Goal: Task Accomplishment & Management: Manage account settings

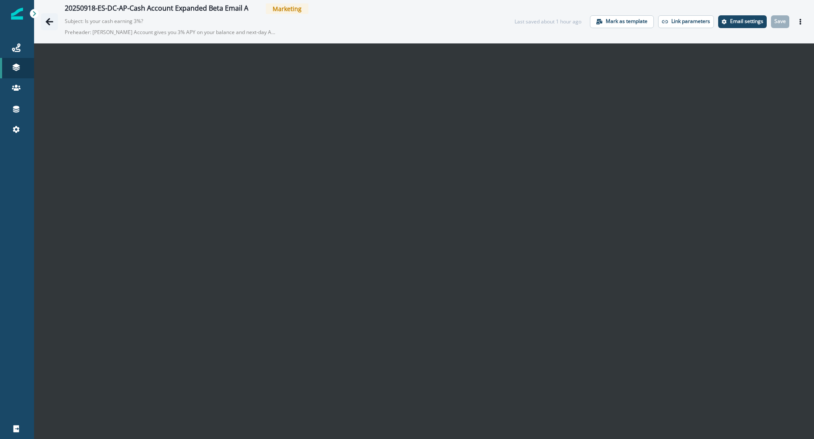
click at [42, 20] on button "Go back" at bounding box center [49, 21] width 17 height 17
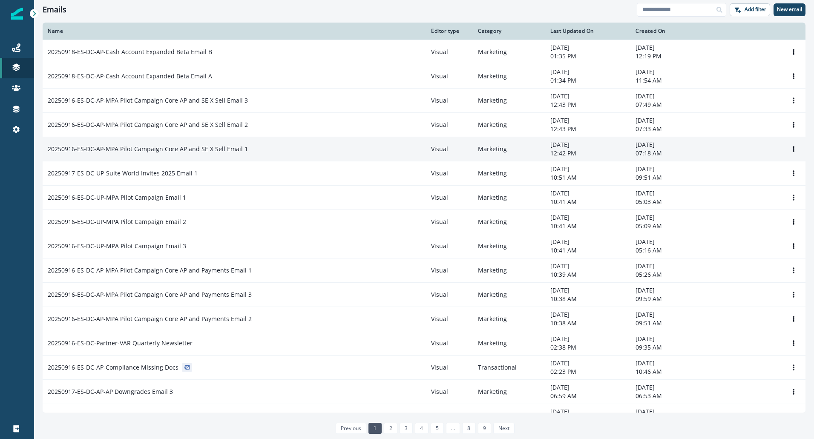
click at [216, 155] on td "20250916-ES-DC-AP-MPA Pilot Campaign Core AP and SE X Sell Email 1" at bounding box center [234, 149] width 383 height 24
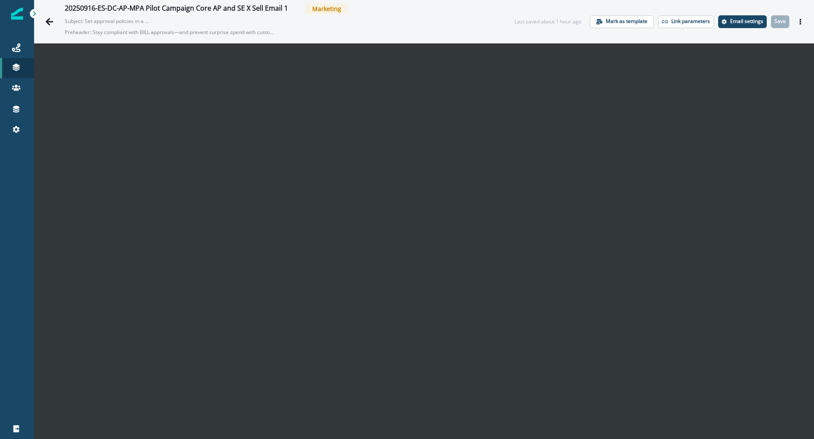
click at [465, 24] on div "20250916-ES-DC-AP-MPA Pilot Campaign Core AP and SE X Sell Email 1 Marketing Su…" at bounding box center [281, 21] width 433 height 36
click at [464, 24] on div "20250916-ES-DC-AP-MPA Pilot Campaign Core AP and SE X Sell Email 1 Marketing Su…" at bounding box center [281, 21] width 433 height 36
click at [420, 22] on div "20250916-ES-DC-AP-MPA Pilot Campaign Core AP and SE X Sell Email 1 Marketing Su…" at bounding box center [281, 21] width 433 height 36
click at [800, 21] on icon "Actions" at bounding box center [801, 22] width 2 height 6
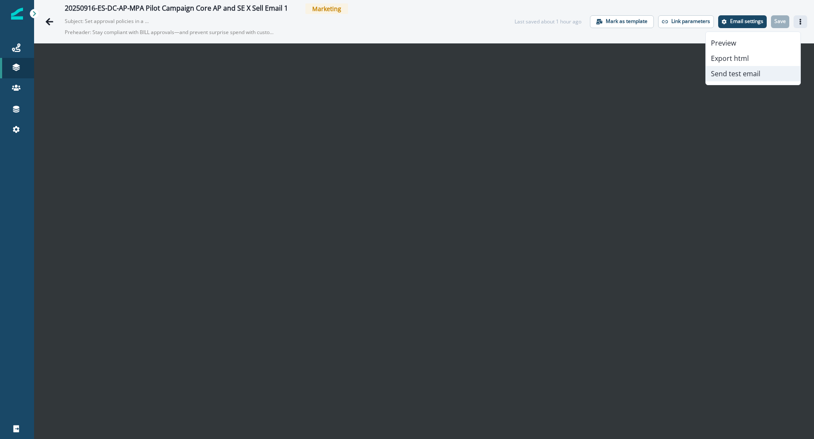
click at [756, 73] on button "Send test email" at bounding box center [753, 73] width 95 height 15
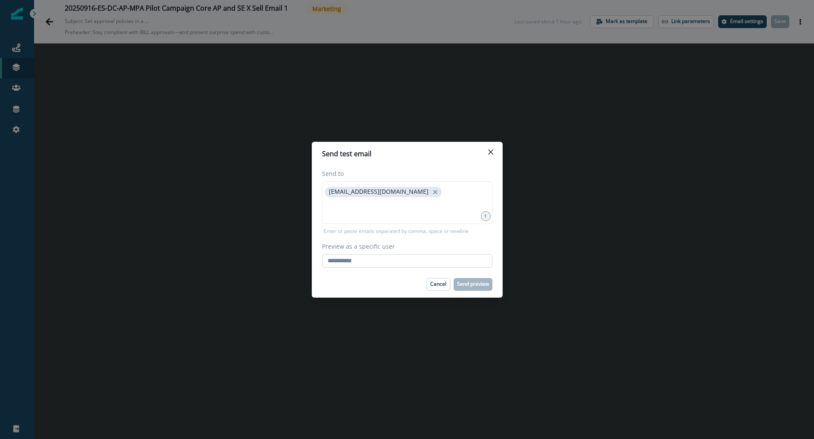
click at [409, 259] on input "Preview as a specific user" at bounding box center [407, 261] width 170 height 14
click at [431, 281] on p "Cancel" at bounding box center [438, 284] width 16 height 6
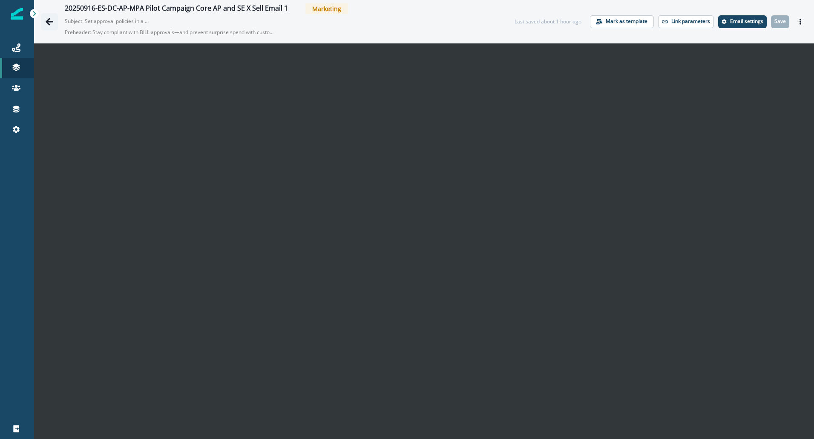
click at [47, 18] on icon "Go back" at bounding box center [49, 21] width 9 height 9
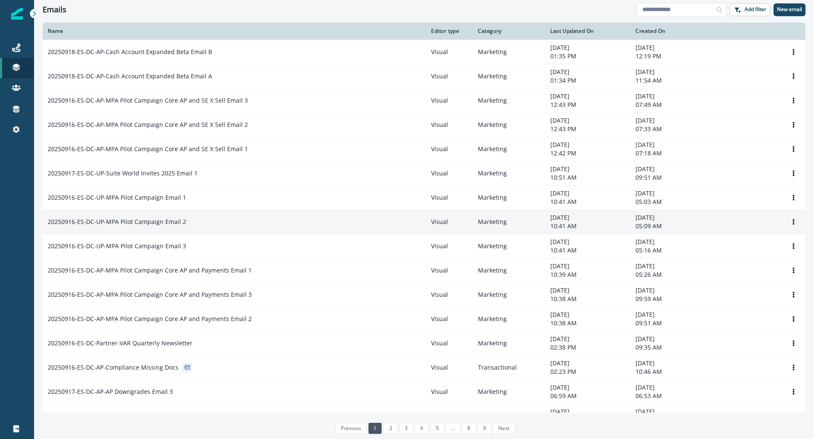
click at [205, 224] on div "20250916-ES-DC-UP-MPA Pilot Campaign Email 2" at bounding box center [234, 222] width 373 height 9
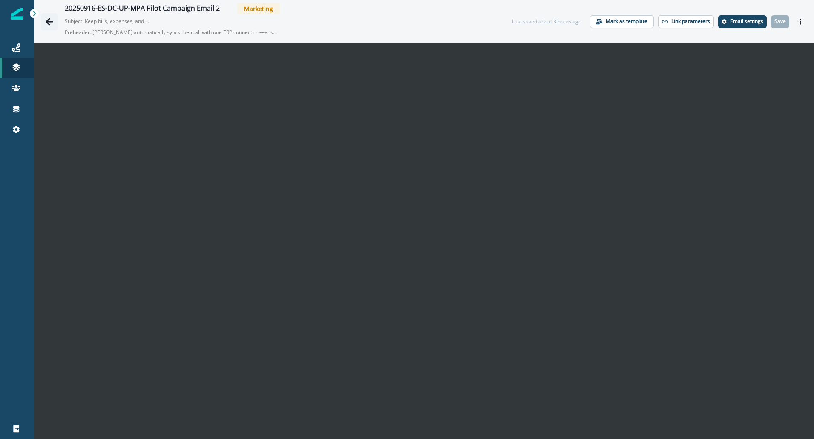
click at [52, 22] on icon "Go back" at bounding box center [50, 21] width 8 height 7
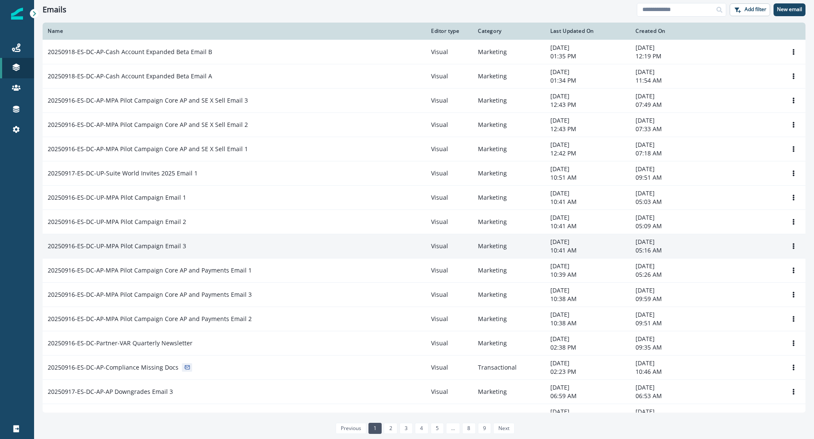
click at [196, 248] on div "20250916-ES-DC-UP-MPA Pilot Campaign Email 3" at bounding box center [234, 246] width 373 height 9
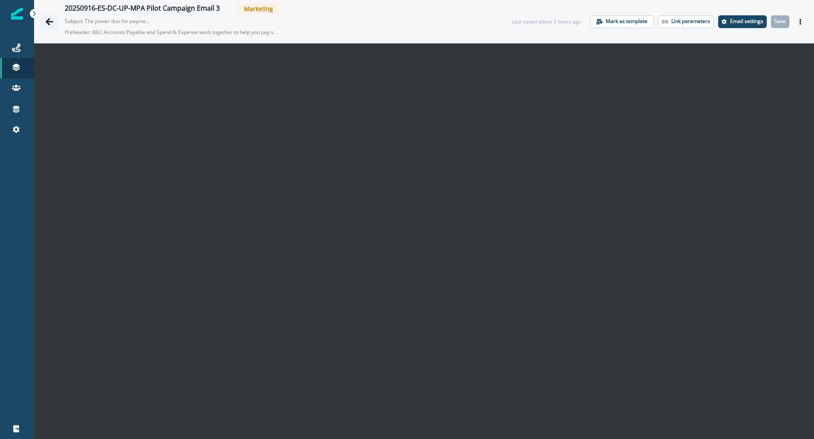
click at [49, 17] on icon "Go back" at bounding box center [49, 21] width 9 height 9
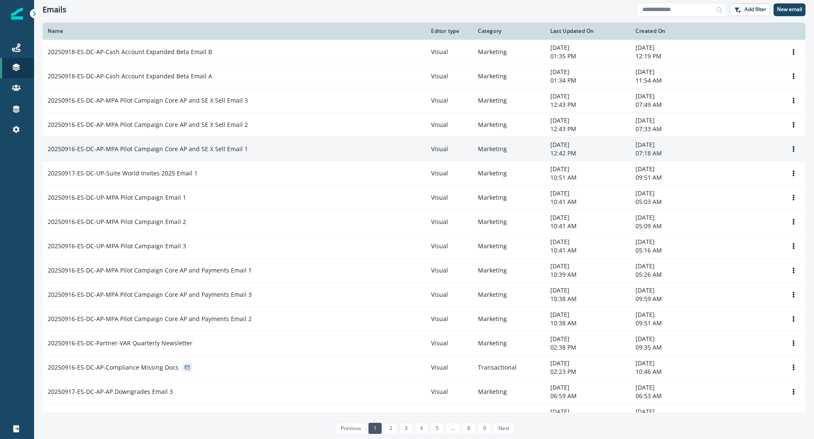
click at [247, 152] on div "20250916-ES-DC-AP-MPA Pilot Campaign Core AP and SE X Sell Email 1" at bounding box center [234, 149] width 373 height 9
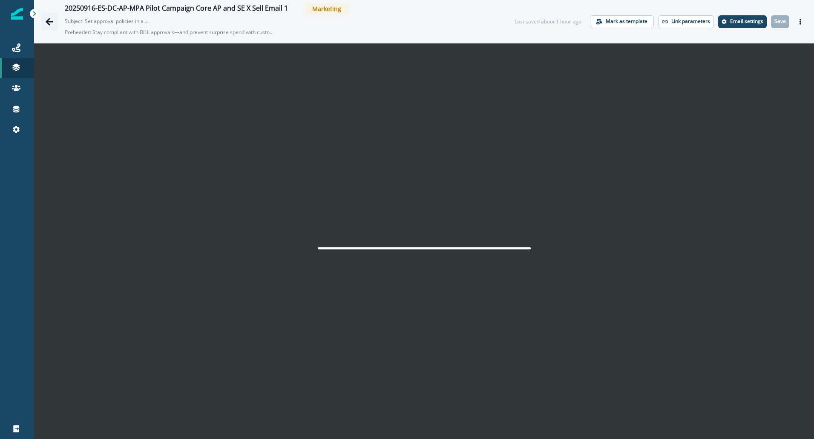
click at [52, 25] on icon "Go back" at bounding box center [49, 21] width 9 height 9
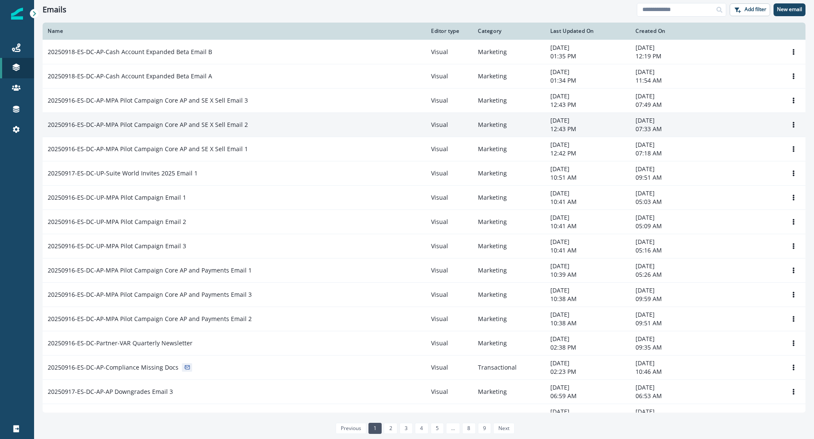
click at [212, 129] on p "20250916-ES-DC-AP-MPA Pilot Campaign Core AP and SE X Sell Email 2" at bounding box center [148, 125] width 200 height 9
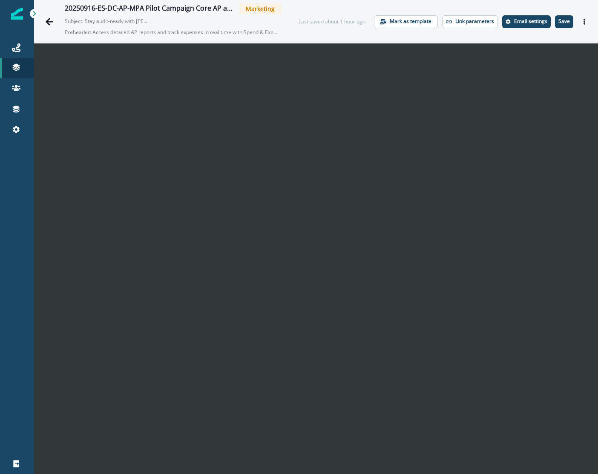
click at [467, 5] on div "20250916-ES-DC-AP-MPA Pilot Campaign Core AP and SE X Sell Email 2 Marketing Su…" at bounding box center [316, 21] width 564 height 43
click at [558, 22] on p "Save" at bounding box center [564, 21] width 12 height 6
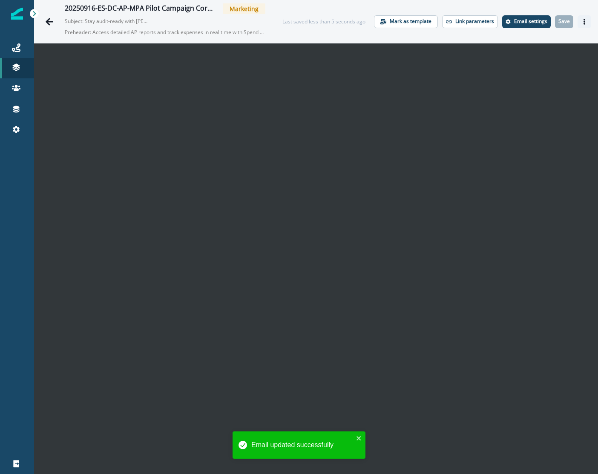
click at [581, 21] on icon "Actions" at bounding box center [584, 22] width 6 height 6
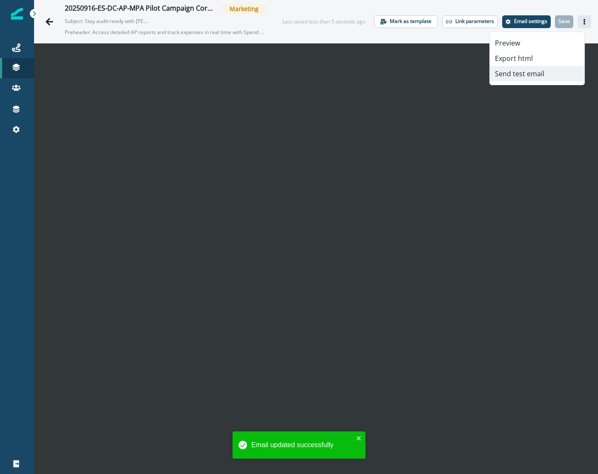
click at [512, 76] on button "Send test email" at bounding box center [537, 73] width 95 height 15
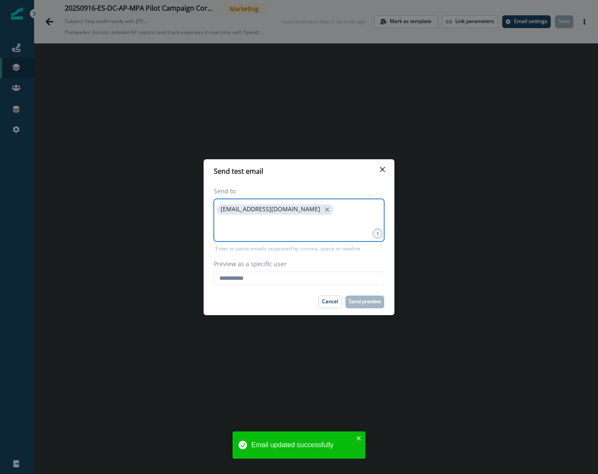
click at [294, 228] on input at bounding box center [299, 227] width 168 height 17
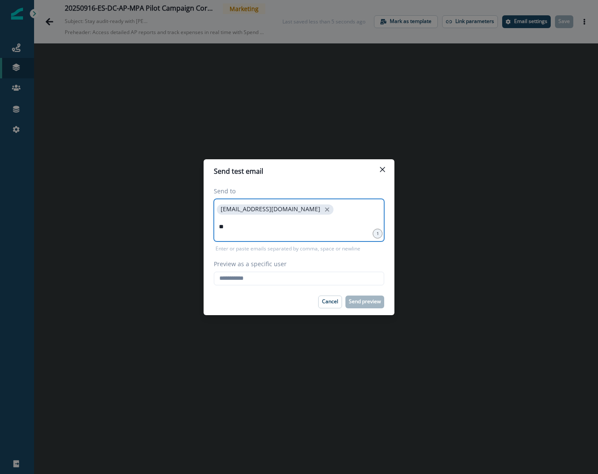
type input "*"
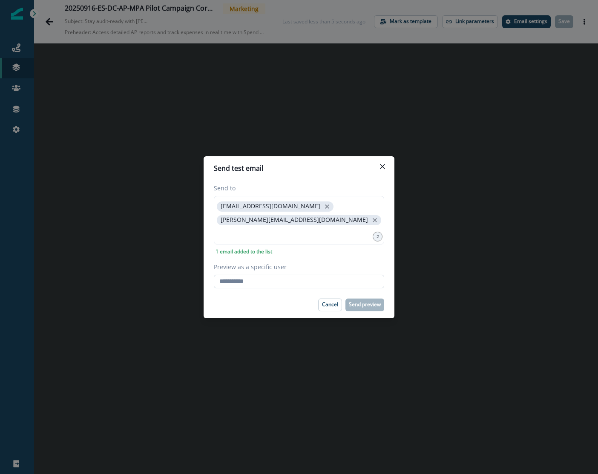
click at [336, 275] on input "Preview as a specific user" at bounding box center [299, 282] width 170 height 14
click at [369, 249] on div "1 email added to the list" at bounding box center [299, 250] width 170 height 11
click at [321, 286] on div "Send to afunk@hq.bill.com chloe.mehr@hq.bill.com 2 1 email added to the list Pr…" at bounding box center [299, 236] width 191 height 112
click at [322, 282] on input "Preview as a specific user" at bounding box center [299, 282] width 170 height 14
click at [326, 267] on label "Preview as a specific user" at bounding box center [296, 266] width 165 height 9
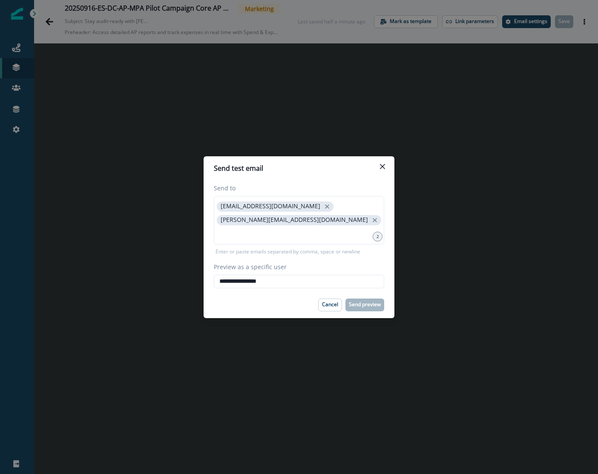
click at [326, 275] on input "**********" at bounding box center [299, 282] width 170 height 14
click at [321, 275] on input "**********" at bounding box center [299, 282] width 170 height 14
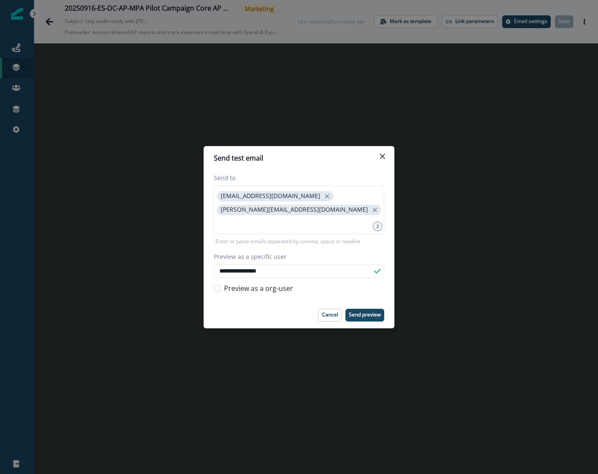
click at [375, 246] on div "**********" at bounding box center [299, 235] width 170 height 125
drag, startPoint x: 279, startPoint y: 268, endPoint x: 208, endPoint y: 268, distance: 71.6
click at [208, 268] on div "**********" at bounding box center [299, 236] width 191 height 132
paste input "*****"
type input "**********"
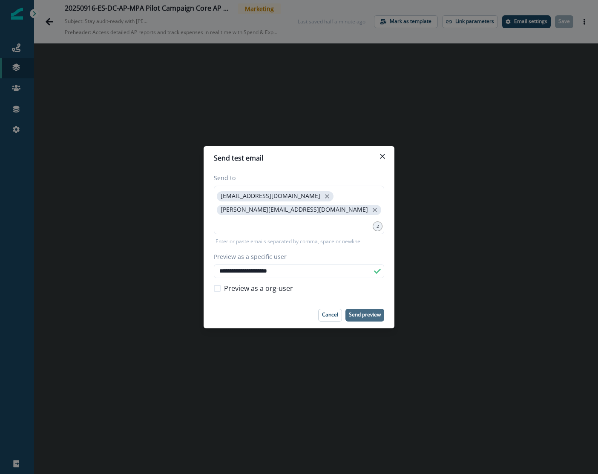
click at [361, 312] on p "Send preview" at bounding box center [365, 315] width 32 height 6
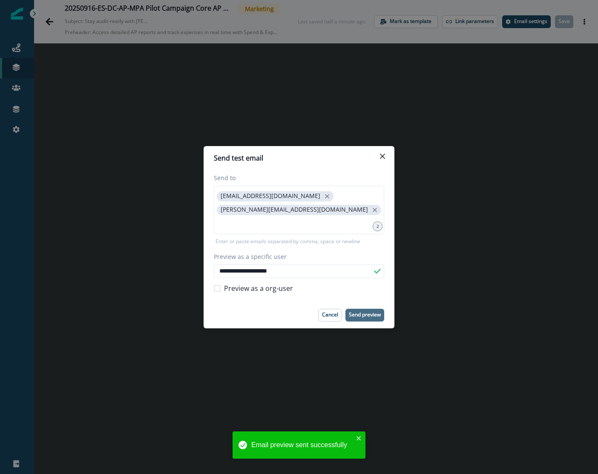
click at [52, 24] on div "**********" at bounding box center [299, 237] width 598 height 474
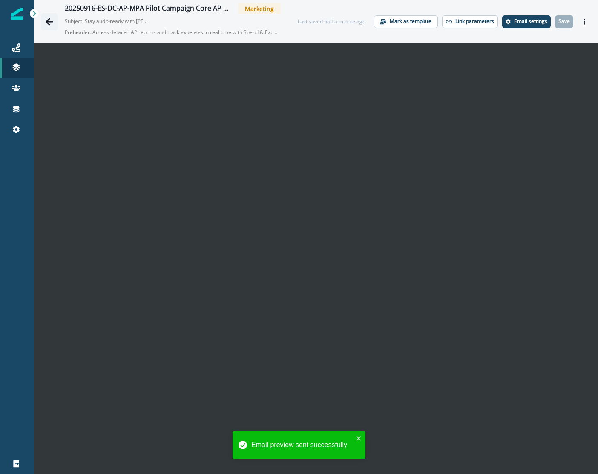
click at [49, 23] on icon "Go back" at bounding box center [49, 21] width 9 height 9
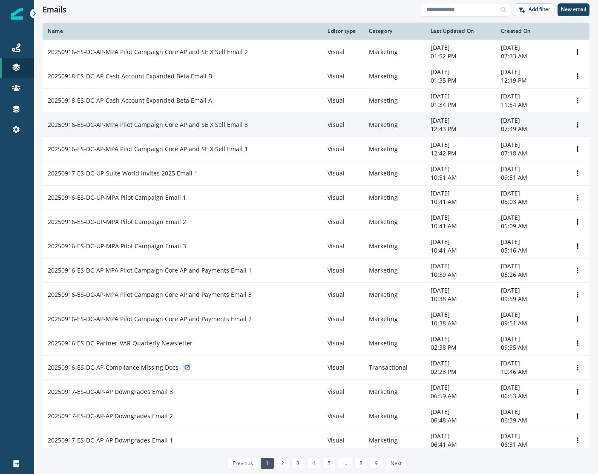
click at [173, 130] on td "20250916-ES-DC-AP-MPA Pilot Campaign Core AP and SE X Sell Email 3" at bounding box center [183, 124] width 280 height 24
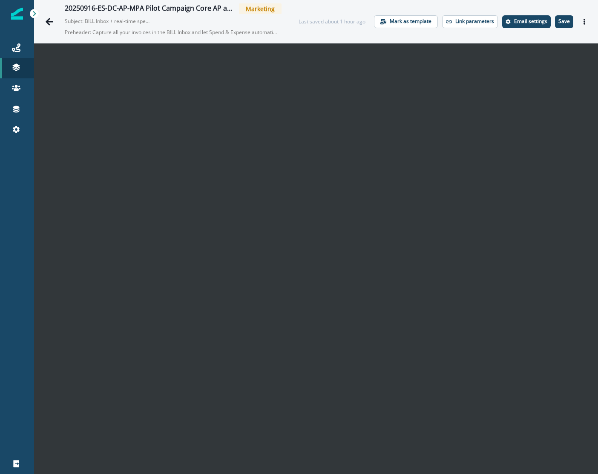
click at [556, 6] on div "20250916-ES-DC-AP-MPA Pilot Campaign Core AP and SE X Sell Email 3 Marketing Su…" at bounding box center [316, 21] width 564 height 43
click at [558, 23] on p "Save" at bounding box center [564, 21] width 12 height 6
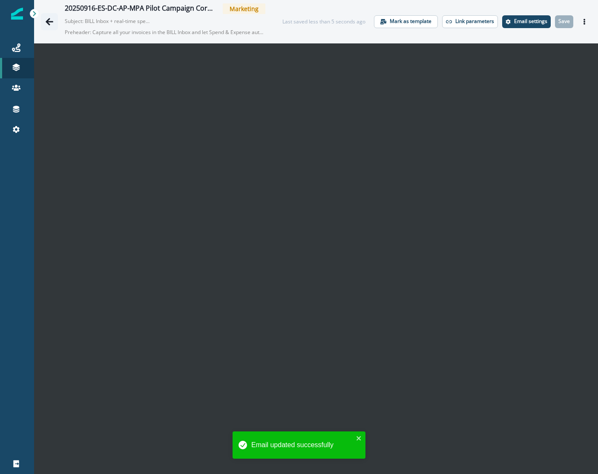
click at [49, 24] on icon "Go back" at bounding box center [50, 21] width 8 height 7
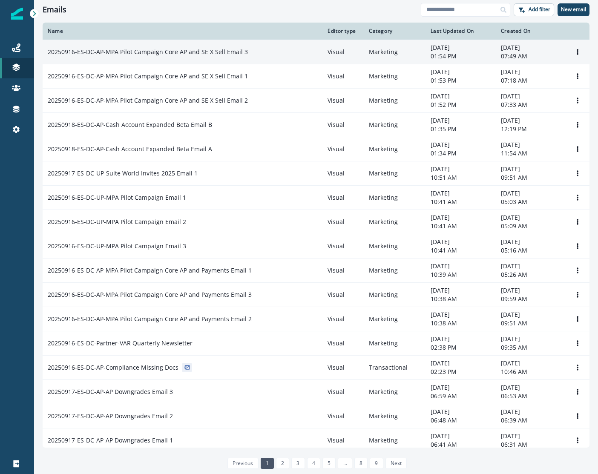
click at [228, 54] on p "20250916-ES-DC-AP-MPA Pilot Campaign Core AP and SE X Sell Email 3" at bounding box center [148, 52] width 200 height 9
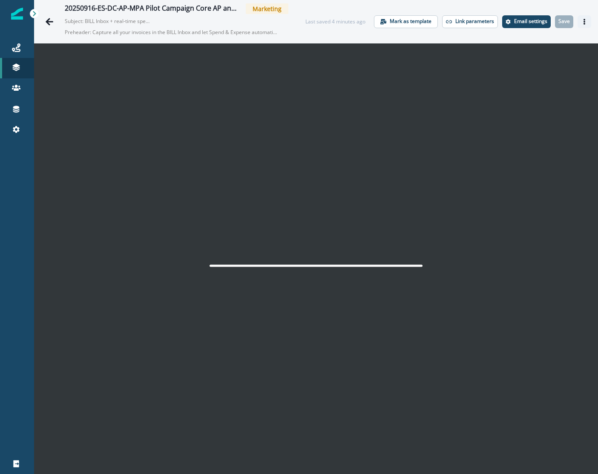
click at [578, 26] on button "Actions" at bounding box center [585, 21] width 14 height 13
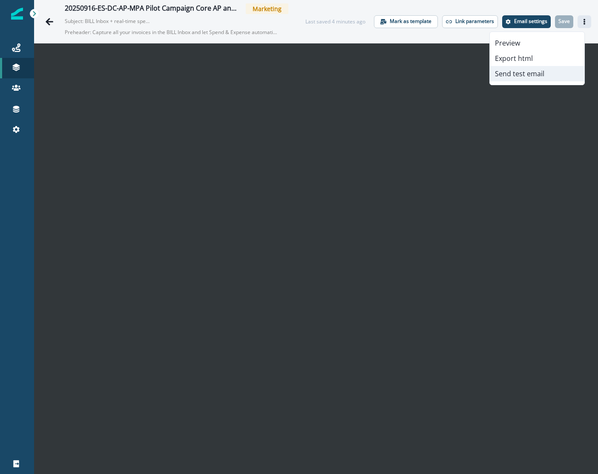
click at [517, 69] on button "Send test email" at bounding box center [537, 73] width 95 height 15
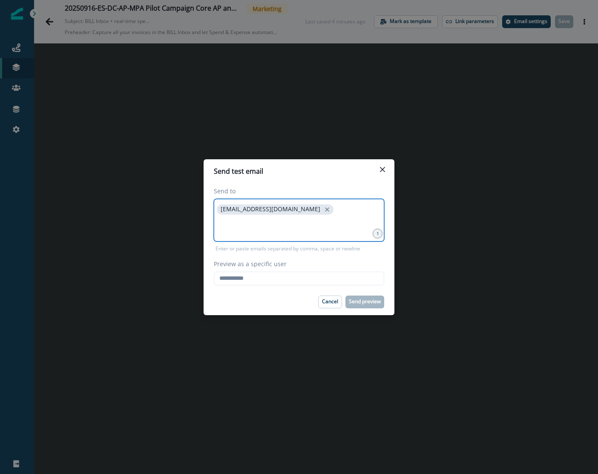
click at [293, 230] on input at bounding box center [299, 227] width 168 height 17
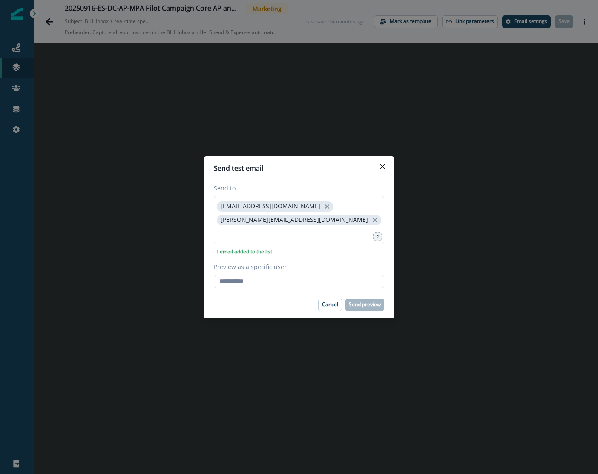
click at [242, 275] on input "Preview as a specific user" at bounding box center [299, 282] width 170 height 14
paste input "**********"
type input "**********"
click at [349, 255] on div "**********" at bounding box center [299, 236] width 170 height 105
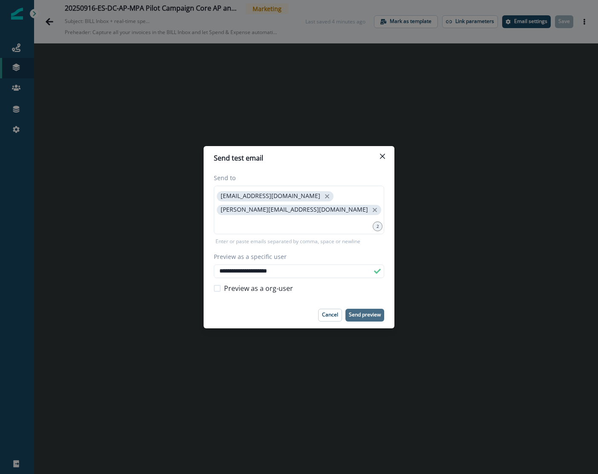
click at [369, 312] on p "Send preview" at bounding box center [365, 315] width 32 height 6
click at [332, 312] on p "Cancel" at bounding box center [330, 315] width 16 height 6
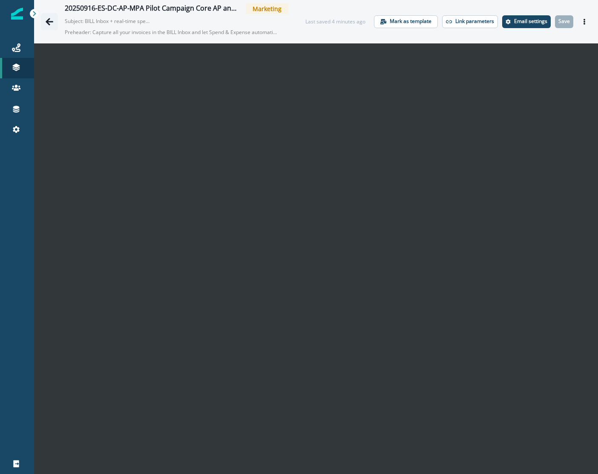
click at [48, 20] on icon "Go back" at bounding box center [49, 21] width 9 height 9
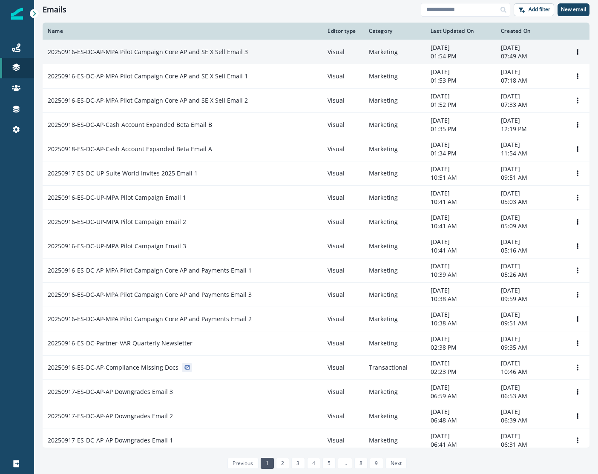
click at [235, 56] on td "20250916-ES-DC-AP-MPA Pilot Campaign Core AP and SE X Sell Email 3" at bounding box center [183, 52] width 280 height 24
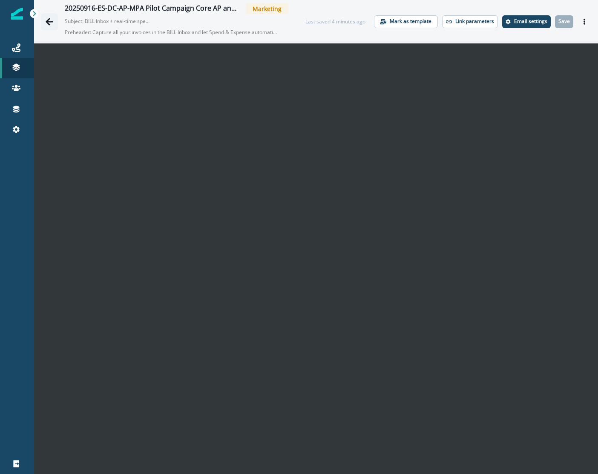
click at [49, 17] on icon "Go back" at bounding box center [49, 21] width 9 height 9
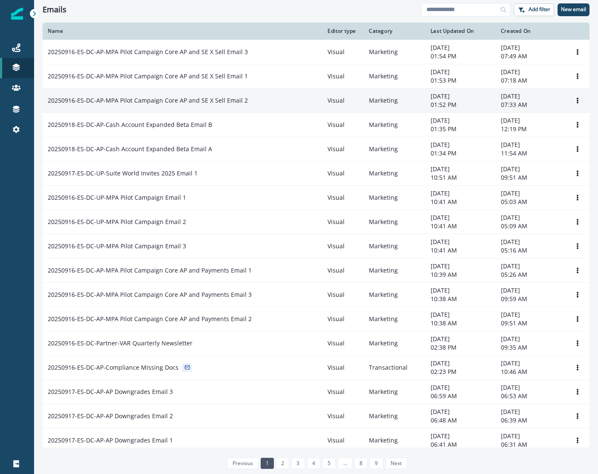
click at [213, 102] on p "20250916-ES-DC-AP-MPA Pilot Campaign Core AP and SE X Sell Email 2" at bounding box center [148, 100] width 200 height 9
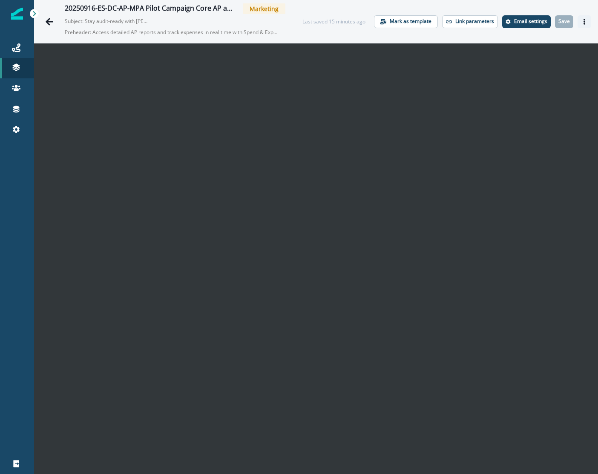
click at [578, 21] on button "Actions" at bounding box center [585, 21] width 14 height 13
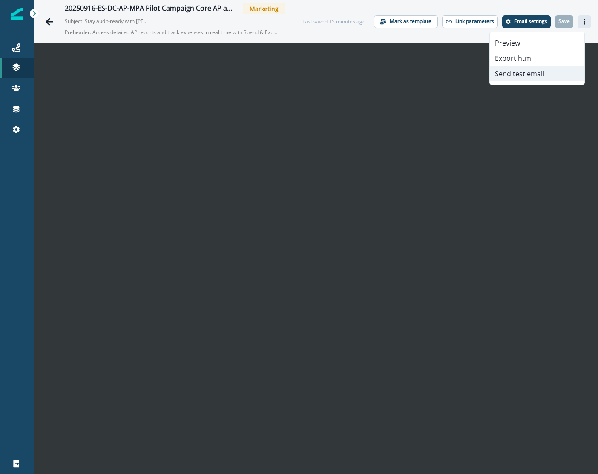
click at [515, 70] on button "Send test email" at bounding box center [537, 73] width 95 height 15
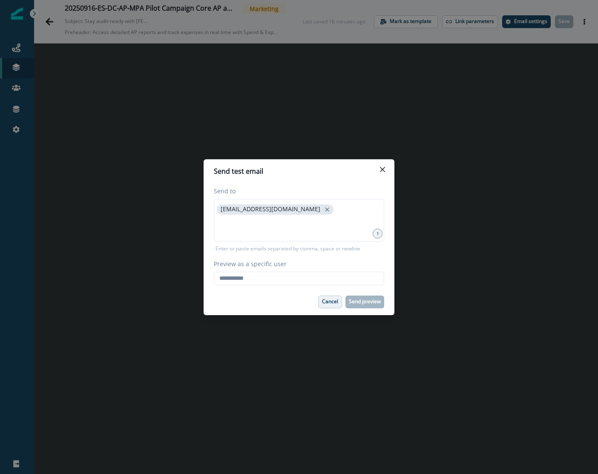
click at [330, 296] on button "Cancel" at bounding box center [330, 302] width 24 height 13
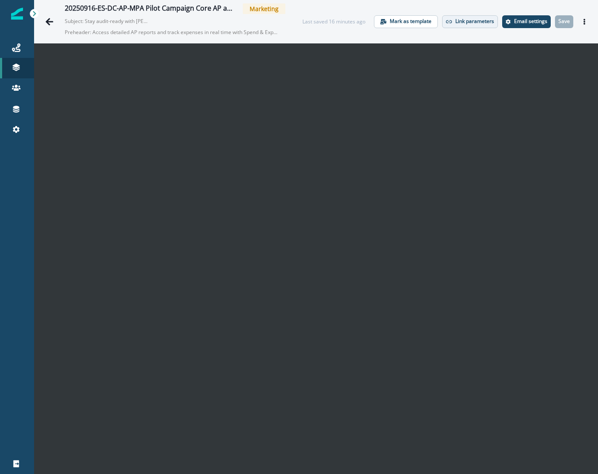
click at [455, 21] on p "Link parameters" at bounding box center [474, 21] width 39 height 6
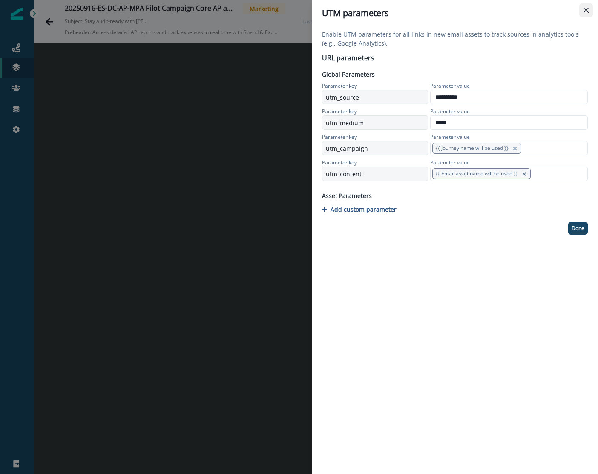
click at [588, 9] on icon "Close" at bounding box center [586, 10] width 5 height 5
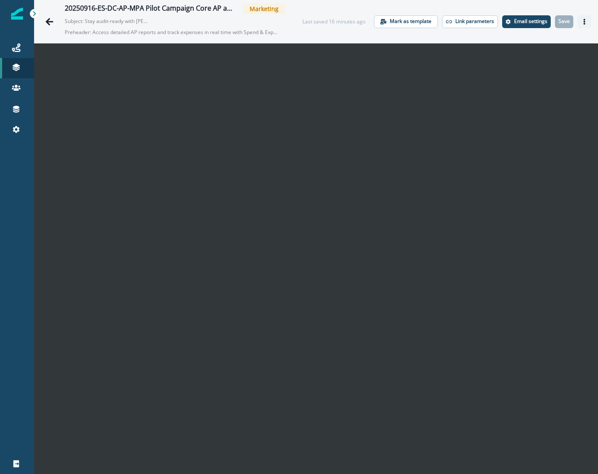
click at [581, 24] on icon "Actions" at bounding box center [584, 22] width 6 height 6
click at [559, 20] on p "Save" at bounding box center [564, 21] width 12 height 6
click at [581, 23] on icon "Actions" at bounding box center [584, 22] width 6 height 6
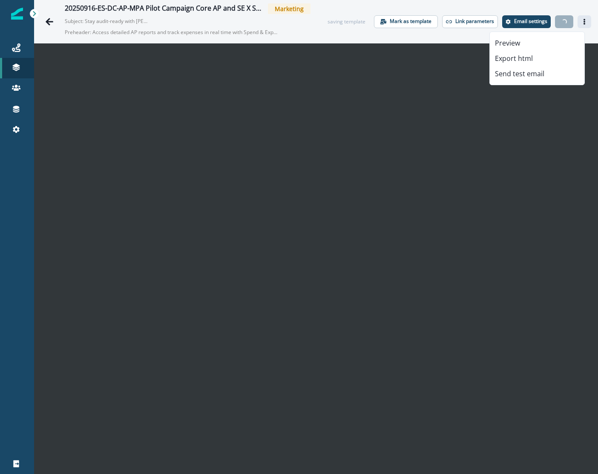
click at [474, 37] on div "20250916-ES-DC-AP-MPA Pilot Campaign Core AP and SE X Sell Email 2 Marketing Su…" at bounding box center [316, 21] width 564 height 43
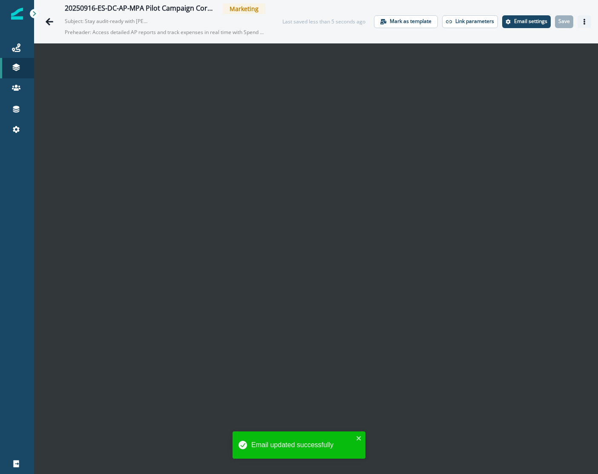
click at [581, 23] on icon "Actions" at bounding box center [584, 22] width 6 height 6
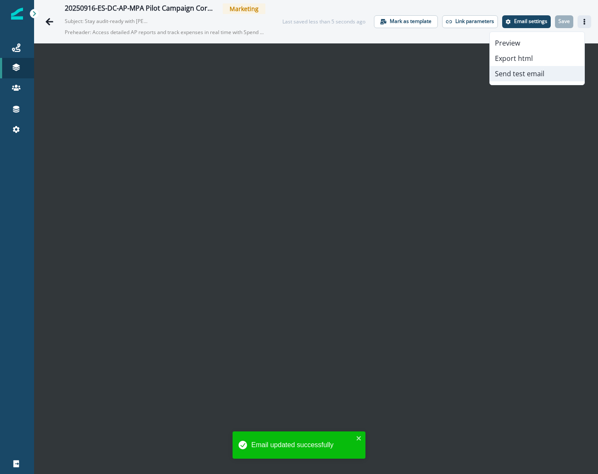
click at [536, 73] on button "Send test email" at bounding box center [537, 73] width 95 height 15
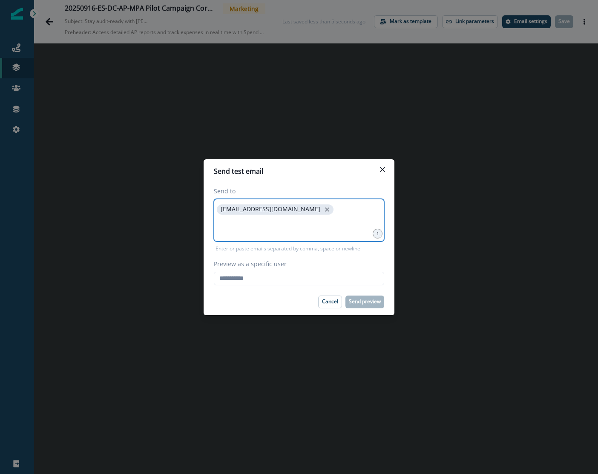
click at [311, 228] on input at bounding box center [299, 227] width 168 height 17
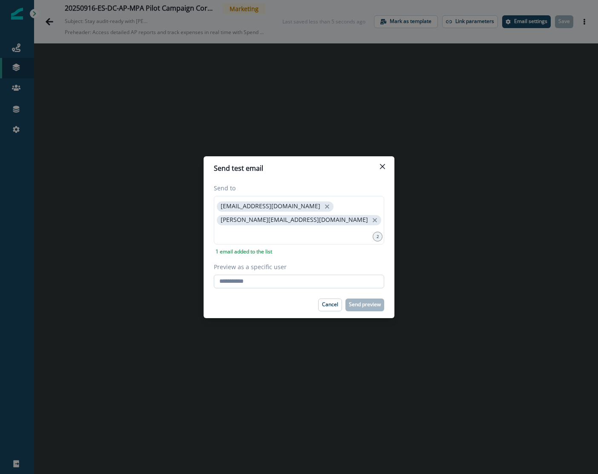
click at [235, 285] on input "Preview as a specific user" at bounding box center [299, 282] width 170 height 14
paste input "**********"
type input "**********"
click at [351, 257] on div "**********" at bounding box center [299, 236] width 170 height 105
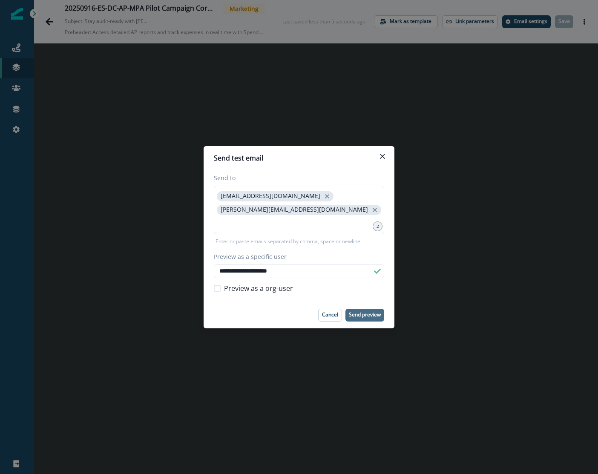
click at [364, 312] on p "Send preview" at bounding box center [365, 315] width 32 height 6
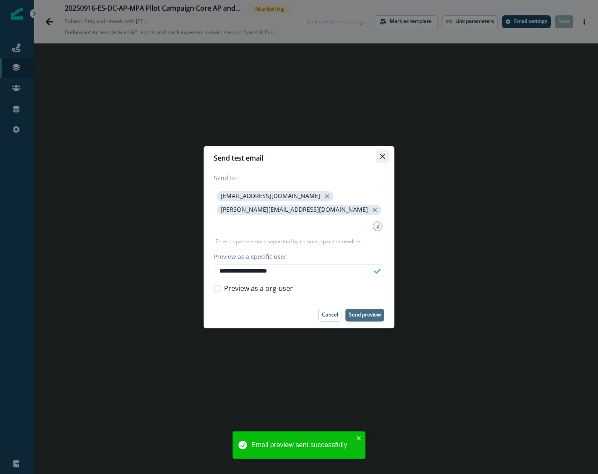
click at [389, 158] on button "Close" at bounding box center [383, 157] width 14 height 14
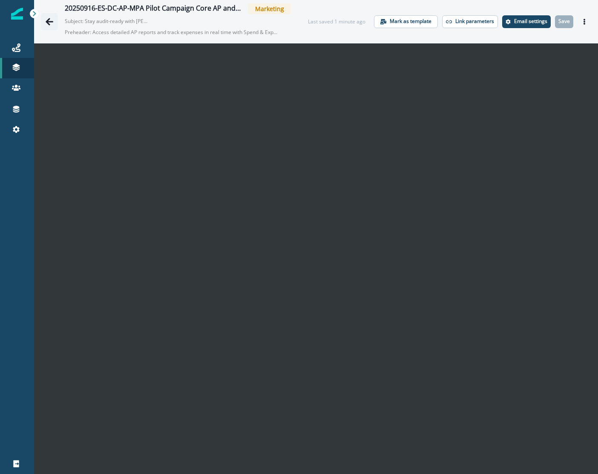
click at [52, 19] on icon "Go back" at bounding box center [49, 21] width 9 height 9
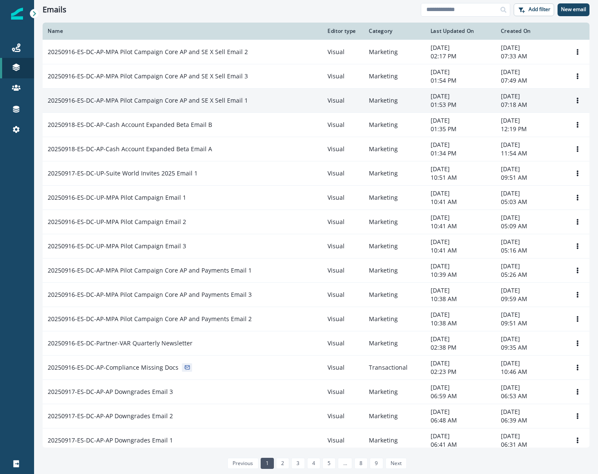
click at [187, 105] on td "20250916-ES-DC-AP-MPA Pilot Campaign Core AP and SE X Sell Email 1" at bounding box center [183, 100] width 280 height 24
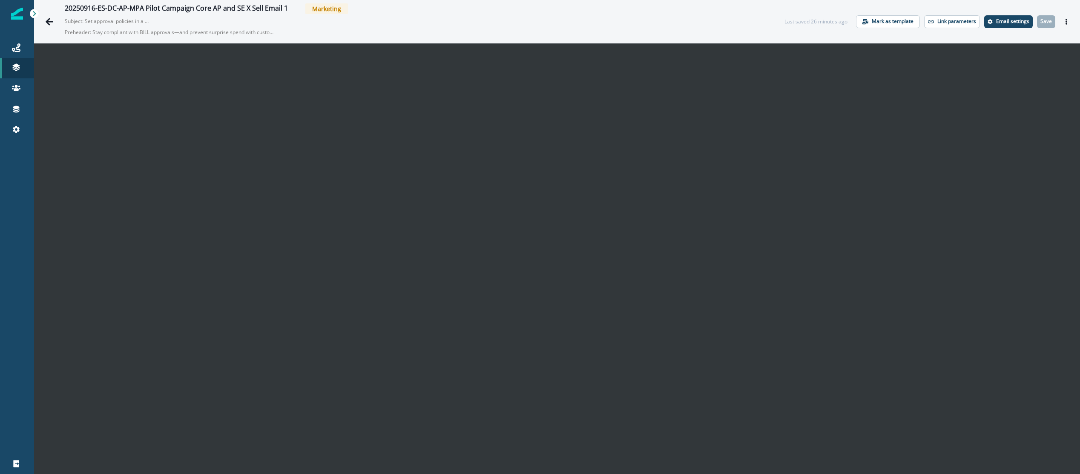
click at [137, 21] on p "Subject: Set approval policies in a snap with BILL" at bounding box center [107, 19] width 85 height 11
click at [45, 17] on icon "Go back" at bounding box center [49, 21] width 9 height 9
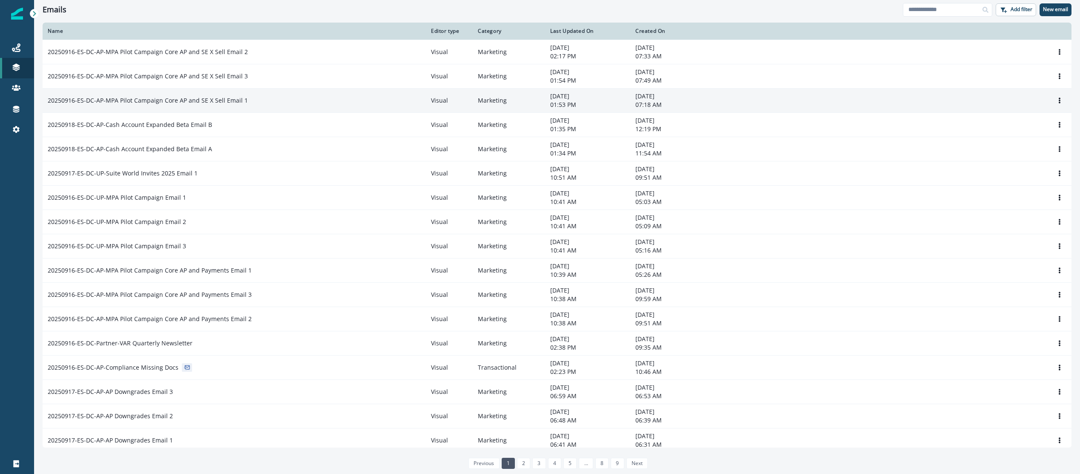
click at [186, 104] on p "20250916-ES-DC-AP-MPA Pilot Campaign Core AP and SE X Sell Email 1" at bounding box center [148, 100] width 200 height 9
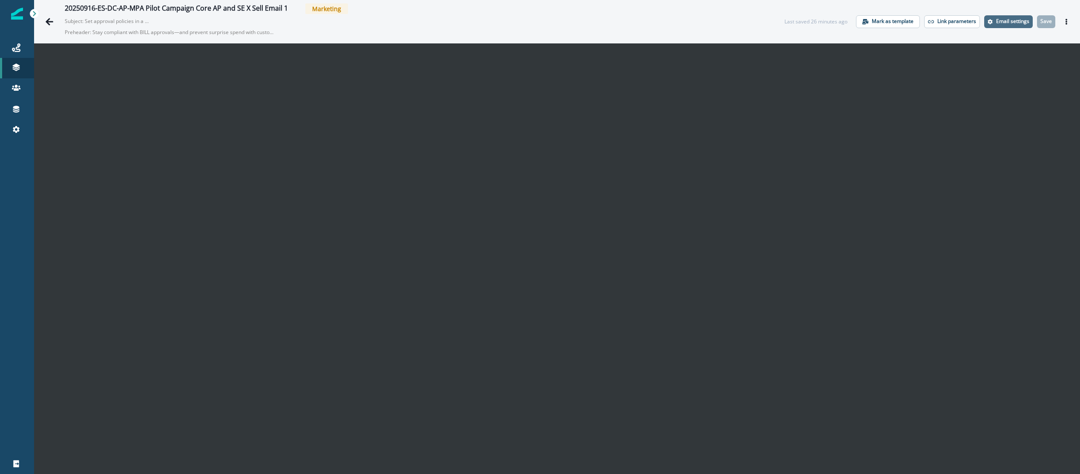
click at [814, 21] on p "Email settings" at bounding box center [1012, 21] width 33 height 6
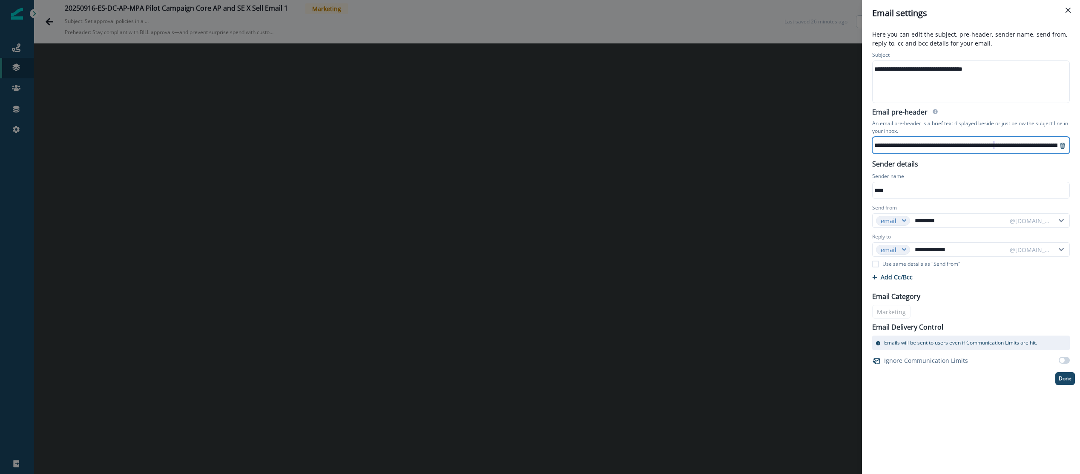
scroll to position [4, 142]
drag, startPoint x: 994, startPoint y: 142, endPoint x: 1002, endPoint y: 135, distance: 10.9
click at [814, 135] on div "**********" at bounding box center [971, 130] width 208 height 49
click at [814, 139] on div "**********" at bounding box center [1033, 145] width 320 height 13
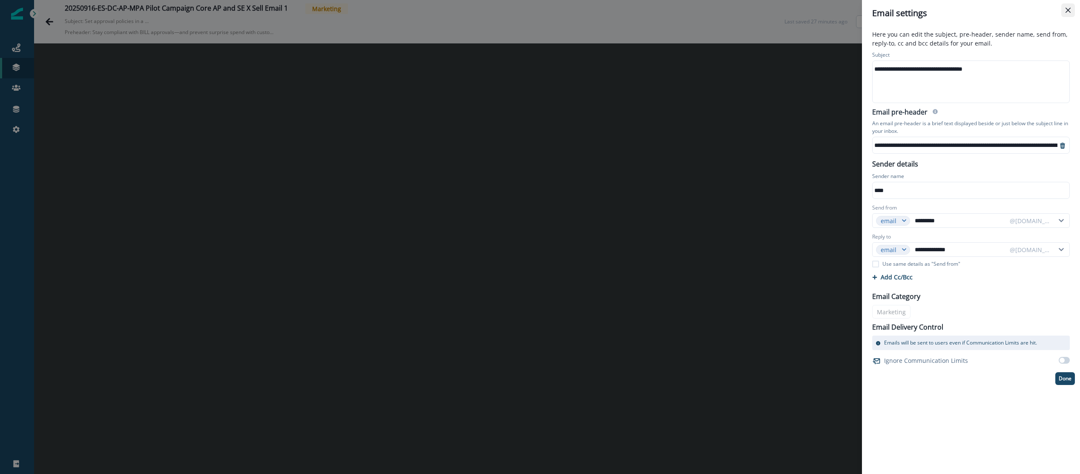
click at [814, 5] on button "Close" at bounding box center [1069, 10] width 14 height 14
